Goal: Task Accomplishment & Management: Manage account settings

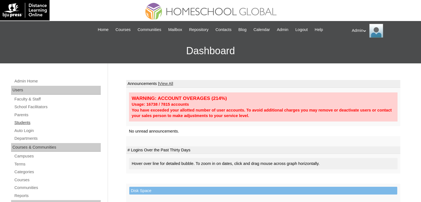
click at [19, 121] on link "Students" at bounding box center [57, 122] width 87 height 7
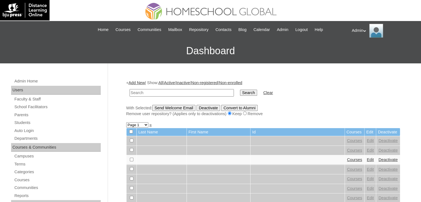
click at [176, 92] on input "text" at bounding box center [182, 92] width 104 height 7
type input "A"
type input "Nunez"
click at [240, 90] on input "Search" at bounding box center [248, 93] width 17 height 6
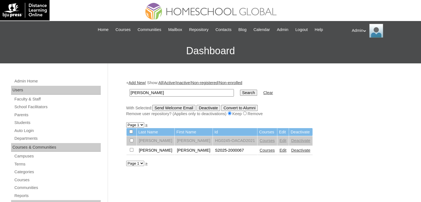
click at [260, 151] on link "Courses" at bounding box center [267, 150] width 15 height 4
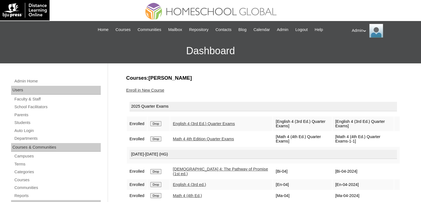
click at [157, 88] on link "Enroll in New Course" at bounding box center [145, 90] width 38 height 4
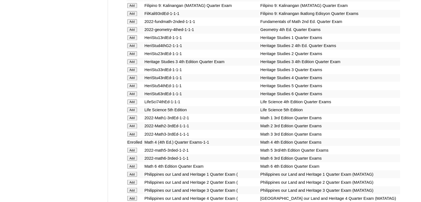
scroll to position [1136, 0]
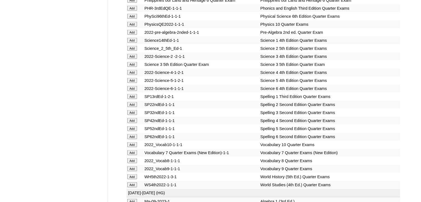
click at [129, 75] on input "Add" at bounding box center [132, 72] width 10 height 5
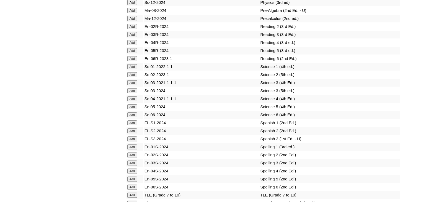
click at [129, 101] on input "Add" at bounding box center [132, 98] width 10 height 5
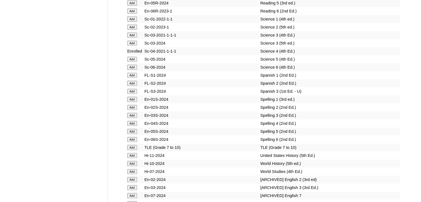
scroll to position [1184, 0]
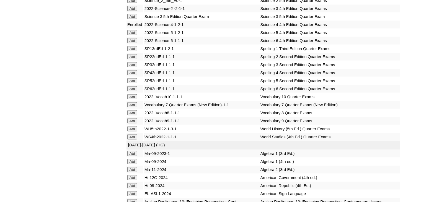
click at [133, 75] on input "Add" at bounding box center [132, 72] width 10 height 5
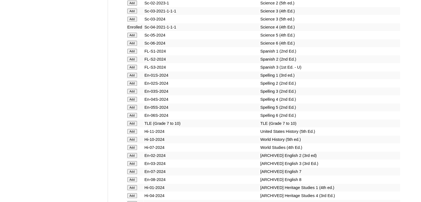
click at [133, 100] on input "Add" at bounding box center [132, 99] width 10 height 5
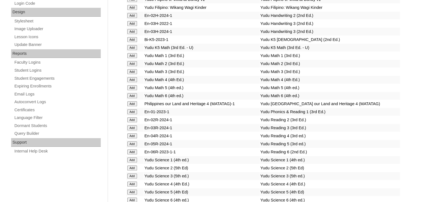
scroll to position [858, 0]
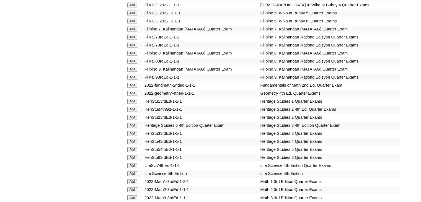
click at [134, 141] on input "Add" at bounding box center [132, 141] width 10 height 5
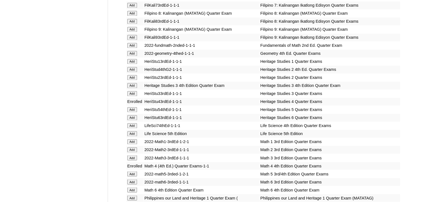
scroll to position [1966, 0]
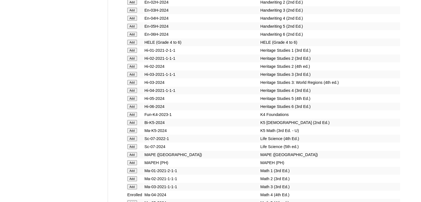
click at [132, 93] on input "Add" at bounding box center [132, 90] width 10 height 5
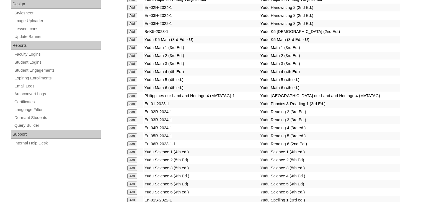
scroll to position [2229, 0]
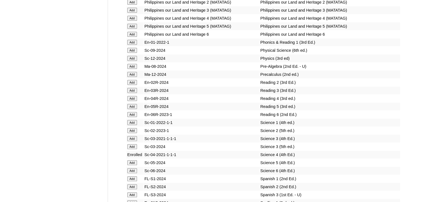
click at [130, 101] on input "Add" at bounding box center [132, 98] width 10 height 5
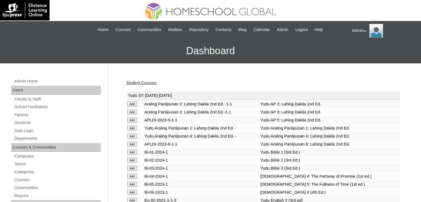
click at [143, 81] on link "Student Courses" at bounding box center [141, 83] width 30 height 4
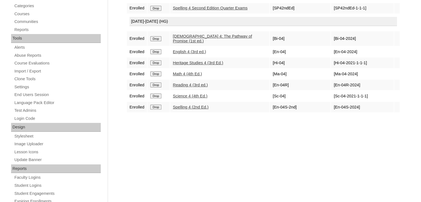
scroll to position [55, 0]
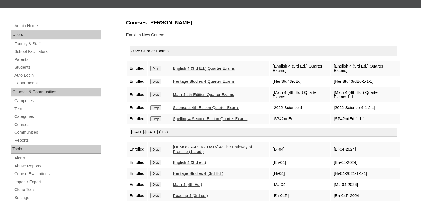
click at [150, 33] on link "Enroll in New Course" at bounding box center [145, 35] width 38 height 4
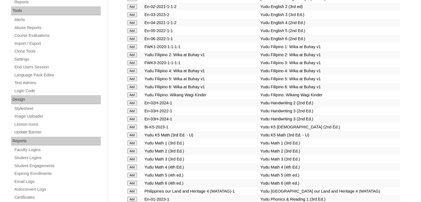
scroll to position [1894, 0]
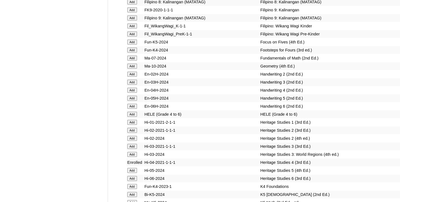
click at [135, 93] on input "Add" at bounding box center [132, 90] width 10 height 5
